Goal: Task Accomplishment & Management: Complete application form

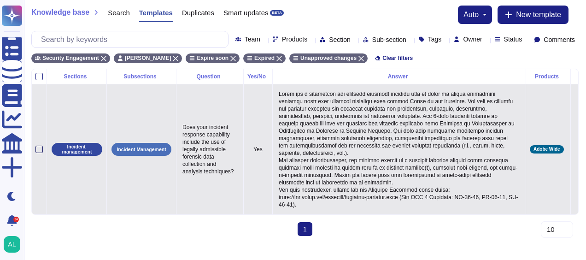
click at [37, 151] on div at bounding box center [38, 149] width 7 height 7
click at [0, 0] on input "checkbox" at bounding box center [0, 0] width 0 height 0
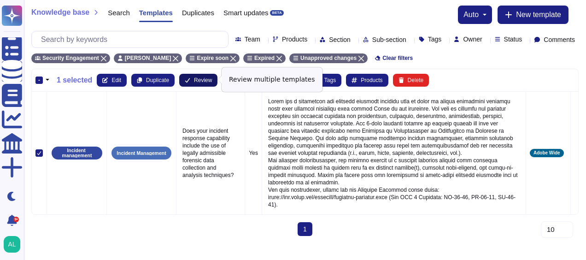
click at [195, 77] on span "Review" at bounding box center [203, 80] width 18 height 6
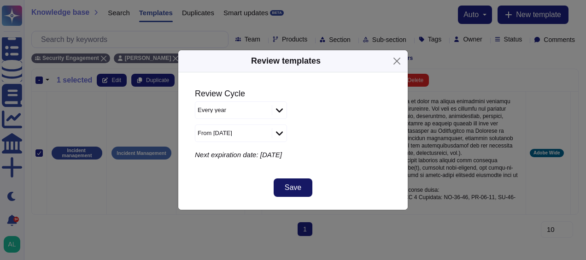
click at [295, 189] on span "Save" at bounding box center [293, 187] width 17 height 7
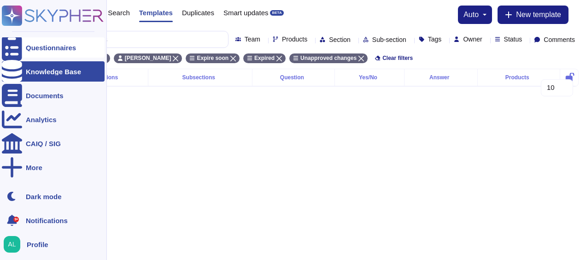
click at [31, 49] on div "Questionnaires" at bounding box center [51, 47] width 50 height 7
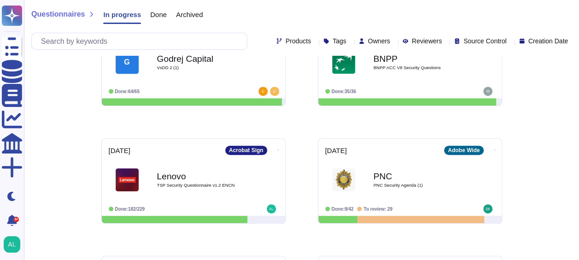
scroll to position [190, 0]
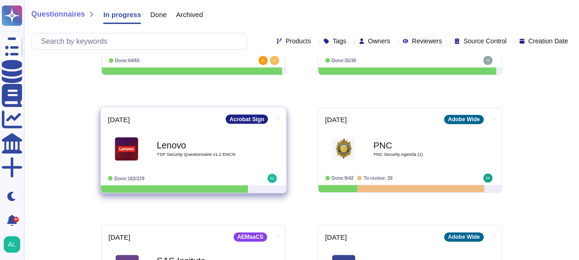
click at [162, 143] on b "Lenovo" at bounding box center [203, 145] width 93 height 9
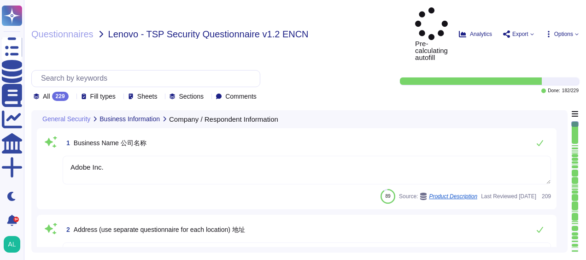
type textarea "Adobe Inc."
type textarea "Adobe's Headquarters are located at [STREET_ADDRESS][PERSON_NAME]. Adobe is a m…"
type textarea "[PERSON_NAME] is Adobe's Vice President, Chief Privacy Officer (CPO) and Chief …"
type textarea "Your POC for all communications is your account manager."
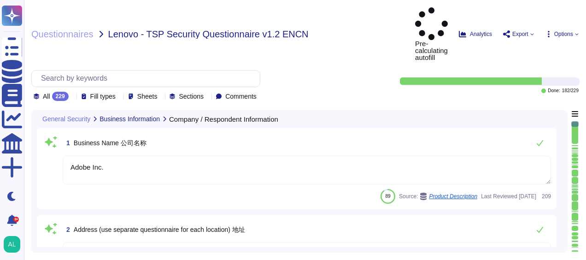
click at [72, 97] on icon at bounding box center [72, 97] width 0 height 0
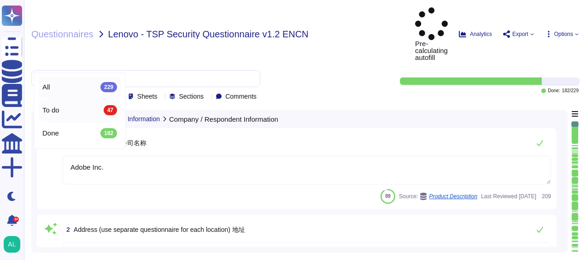
click at [65, 110] on div "To do 47" at bounding box center [79, 110] width 75 height 10
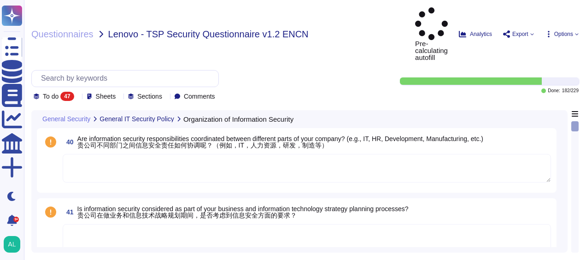
click at [177, 154] on textarea at bounding box center [307, 168] width 489 height 29
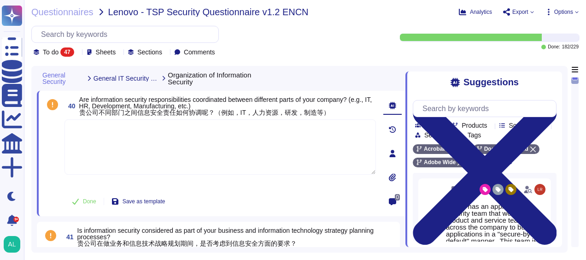
click at [574, 244] on div at bounding box center [575, 162] width 7 height 170
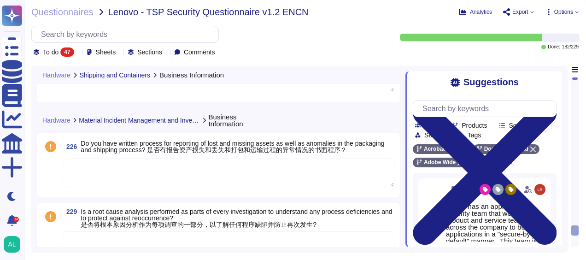
scroll to position [3668, 0]
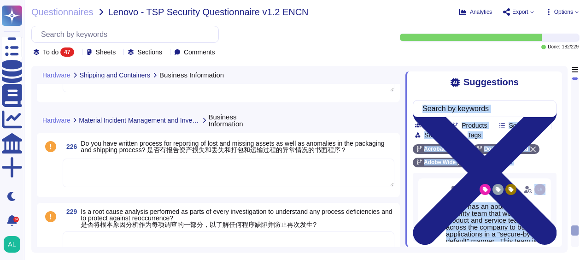
drag, startPoint x: 574, startPoint y: 231, endPoint x: 558, endPoint y: 104, distance: 128.3
click at [558, 104] on div "Hardware Shipping and Containers Business Information 222 Are there procedures …" at bounding box center [305, 159] width 548 height 187
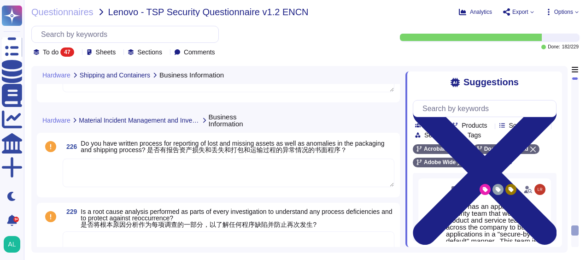
click at [574, 77] on div at bounding box center [575, 78] width 6 height 3
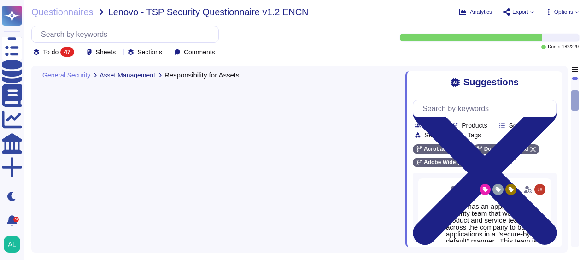
scroll to position [0, 0]
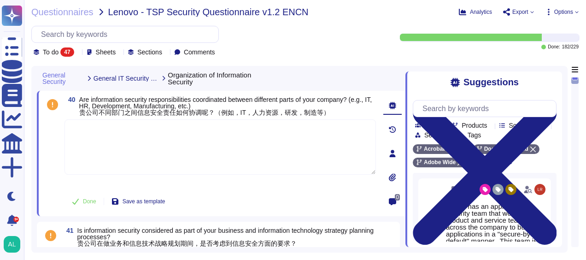
click at [338, 147] on textarea at bounding box center [221, 146] width 312 height 55
click at [390, 104] on icon at bounding box center [392, 105] width 7 height 7
click at [280, 152] on textarea at bounding box center [221, 146] width 312 height 55
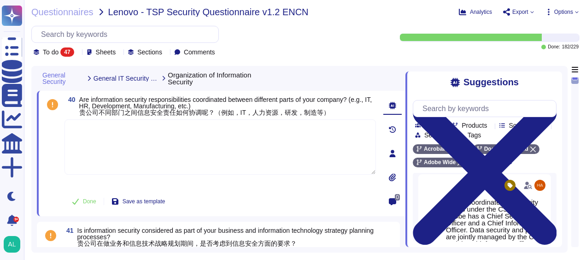
scroll to position [190, 0]
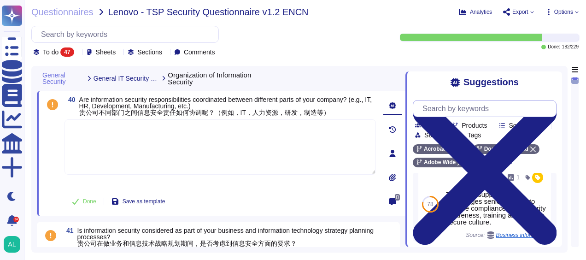
click at [455, 111] on input "text" at bounding box center [487, 108] width 138 height 16
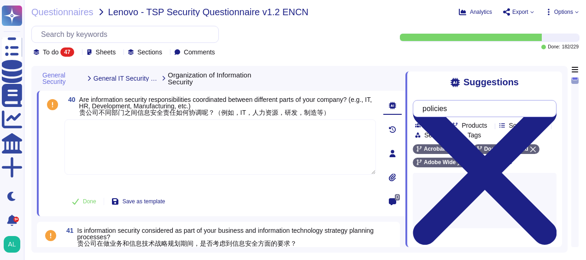
type input "policies"
